Goal: Information Seeking & Learning: Learn about a topic

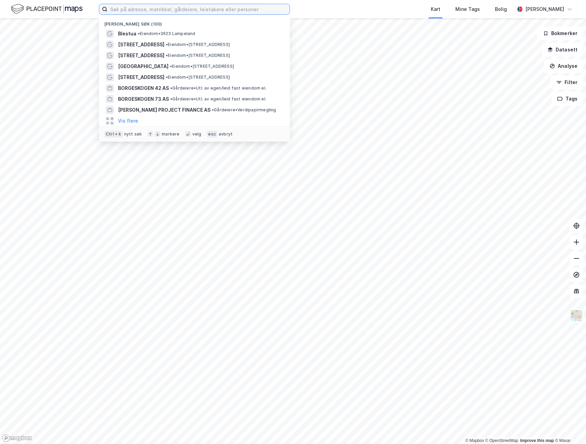
click at [193, 10] on input at bounding box center [198, 9] width 182 height 10
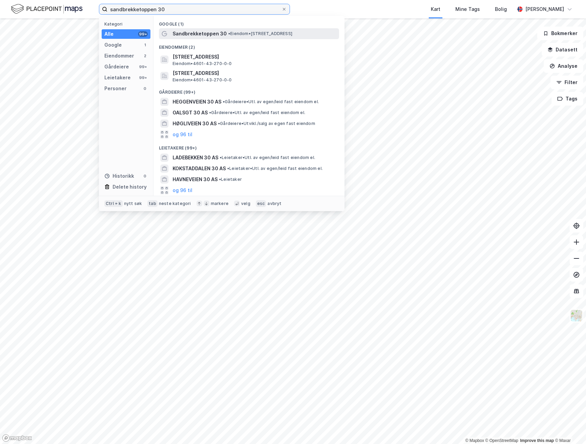
type input "sandbrekketoppen 30"
click at [222, 37] on span "Sandbrekketoppen 30" at bounding box center [199, 34] width 54 height 8
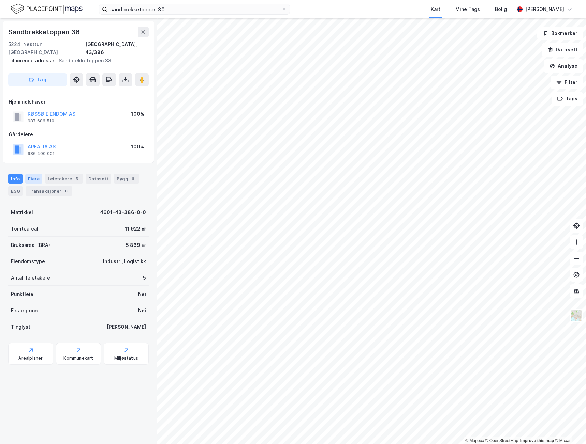
click at [34, 174] on div "Eiere" at bounding box center [33, 179] width 17 height 10
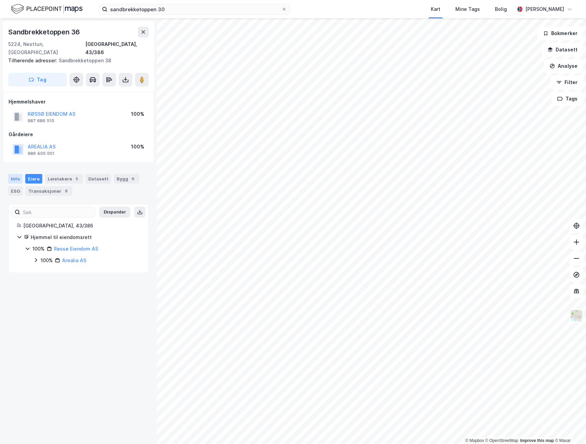
click at [21, 174] on div "Info" at bounding box center [15, 179] width 14 height 10
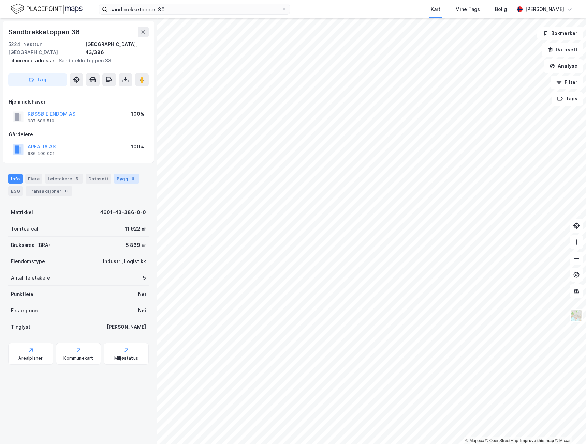
click at [115, 174] on div "Bygg 6" at bounding box center [126, 179] width 25 height 10
